Goal: Use online tool/utility

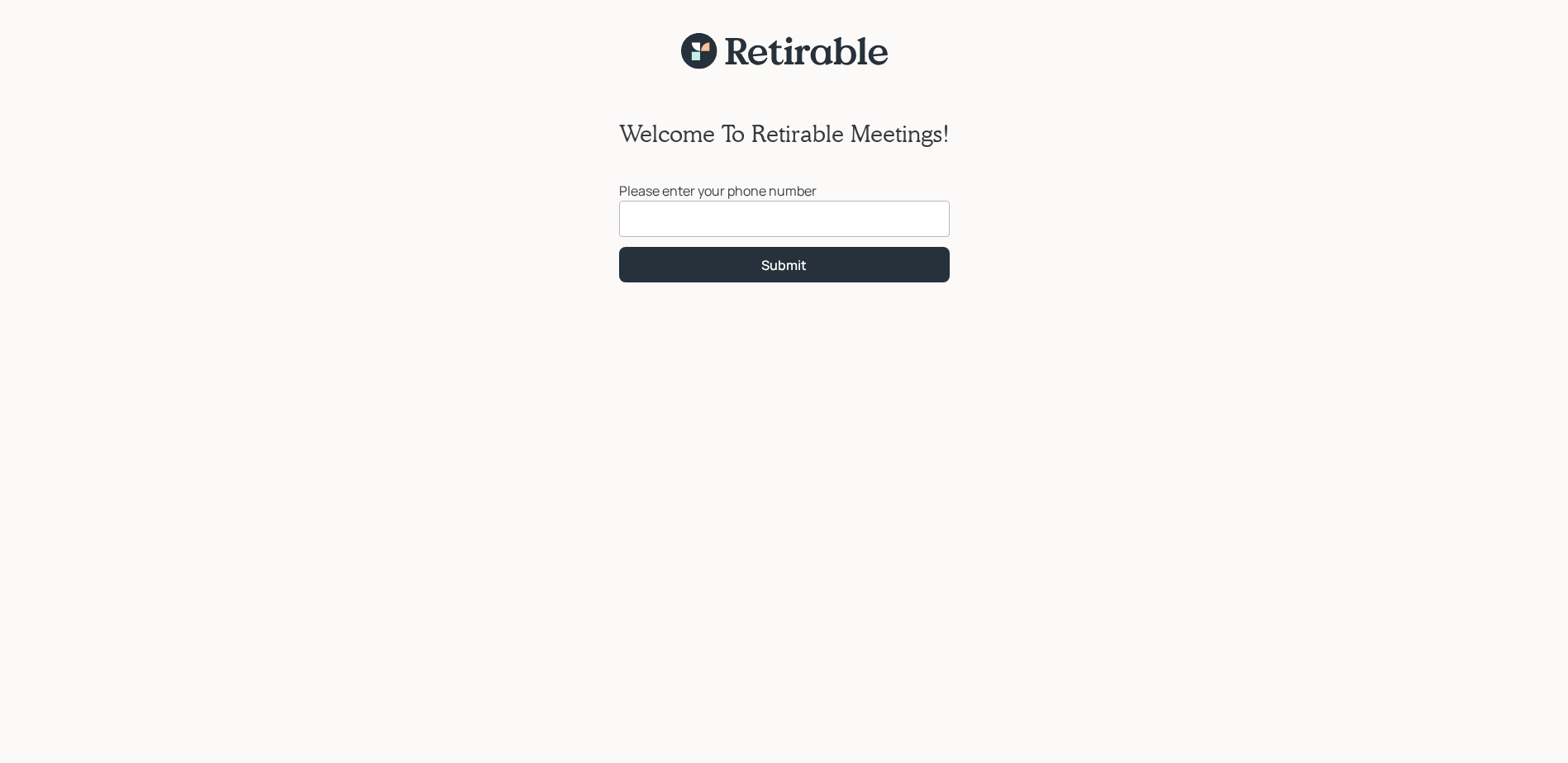
click at [649, 221] on input at bounding box center [784, 219] width 330 height 36
type input "[PHONE_NUMBER]"
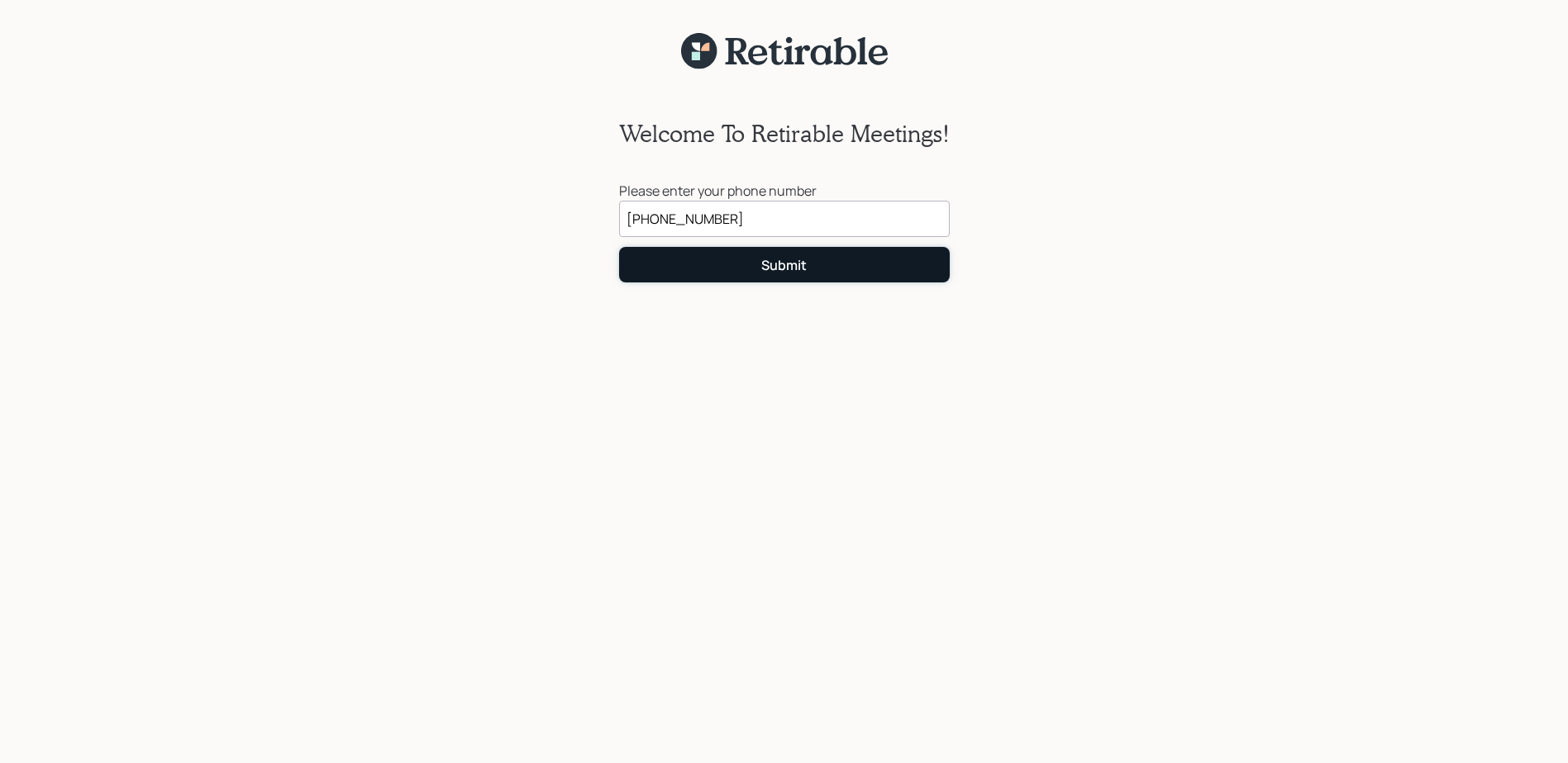
click at [788, 261] on div "Submit" at bounding box center [784, 265] width 46 height 18
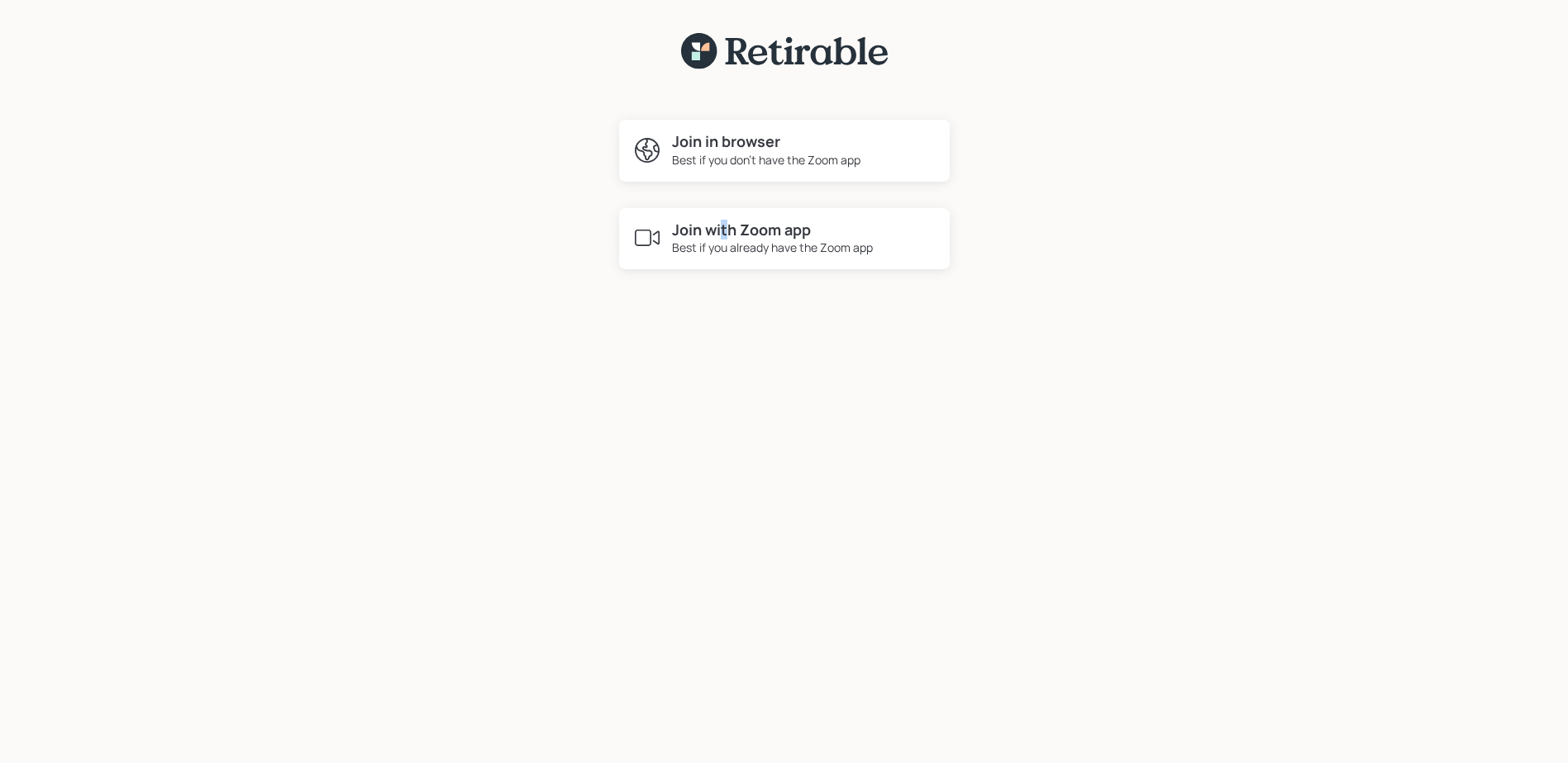
click at [724, 230] on h4 "Join with Zoom app" at bounding box center [772, 231] width 201 height 18
